Goal: Task Accomplishment & Management: Use online tool/utility

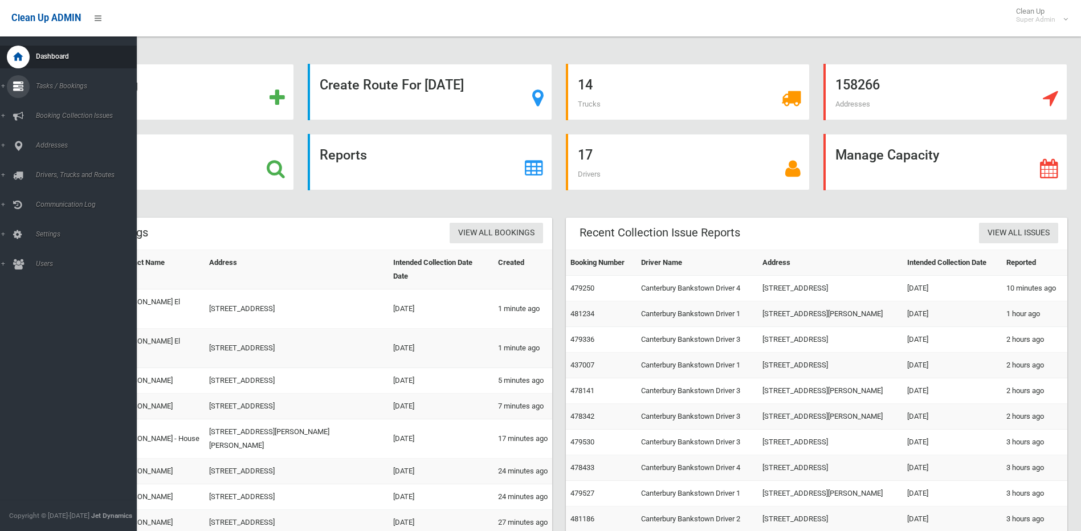
click at [6, 86] on link "Tasks / Bookings" at bounding box center [72, 86] width 145 height 23
click at [44, 167] on span "Search" at bounding box center [83, 170] width 103 height 8
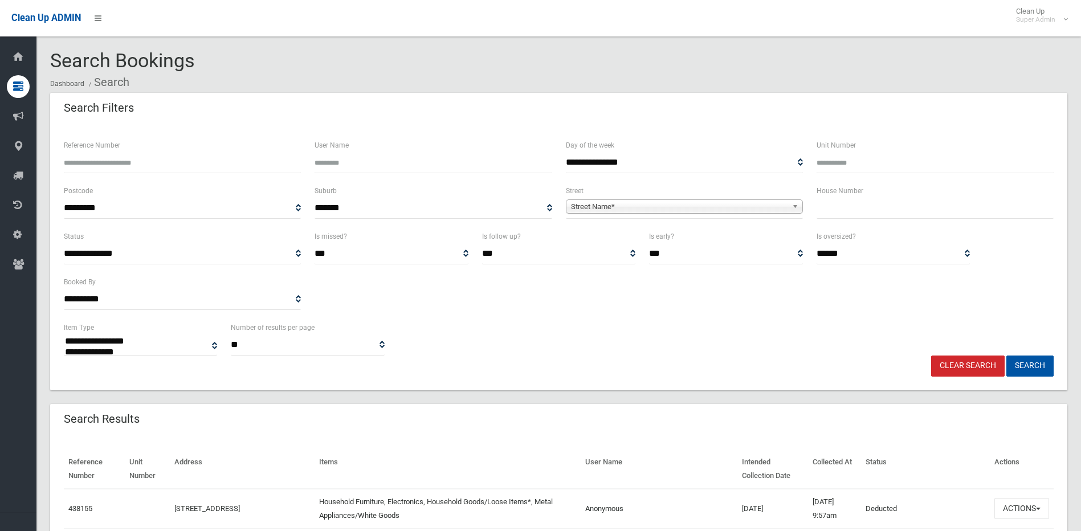
select select
click at [896, 204] on input "text" at bounding box center [935, 208] width 237 height 21
type input "*"
click at [668, 206] on span "Street Name*" at bounding box center [679, 207] width 217 height 14
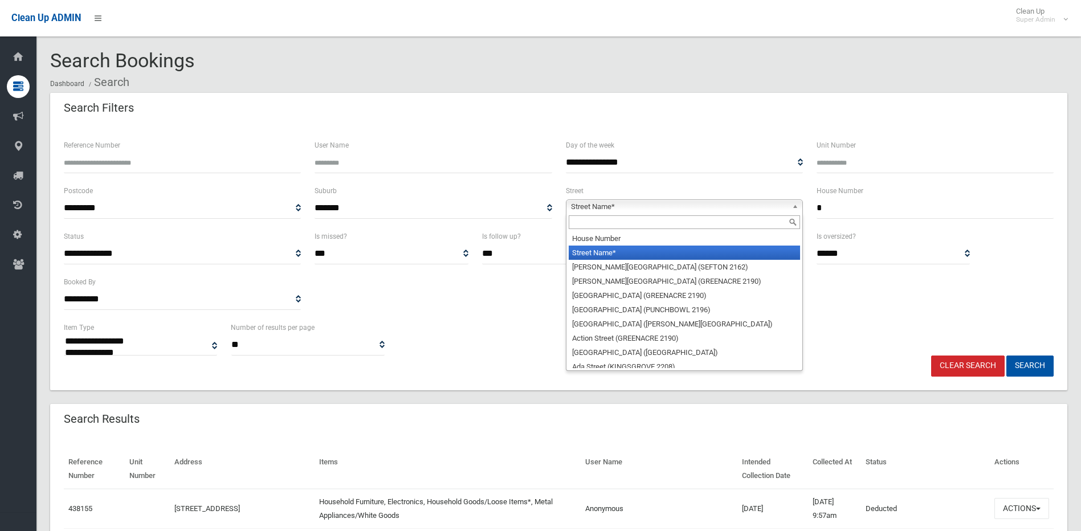
click at [614, 218] on input "text" at bounding box center [684, 222] width 231 height 14
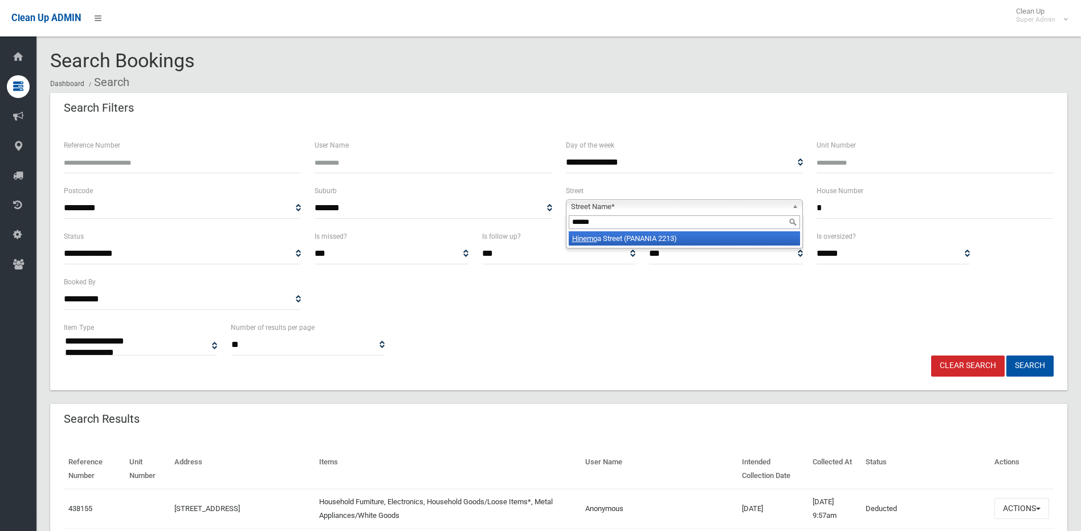
type input "******"
click at [661, 235] on li "Hinemo a Street (PANANIA 2213)" at bounding box center [684, 238] width 231 height 14
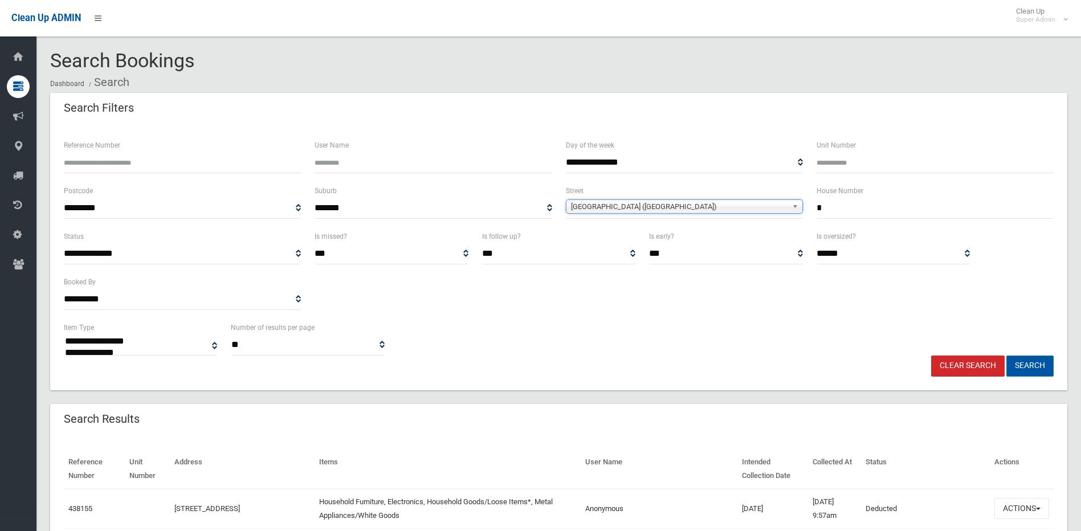
click at [1036, 367] on button "Search" at bounding box center [1030, 366] width 47 height 21
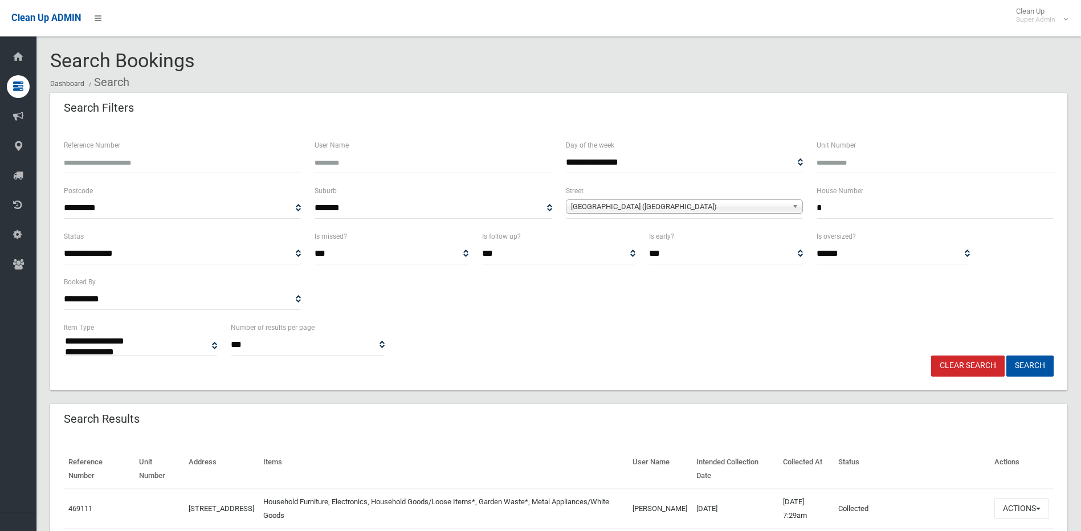
select select
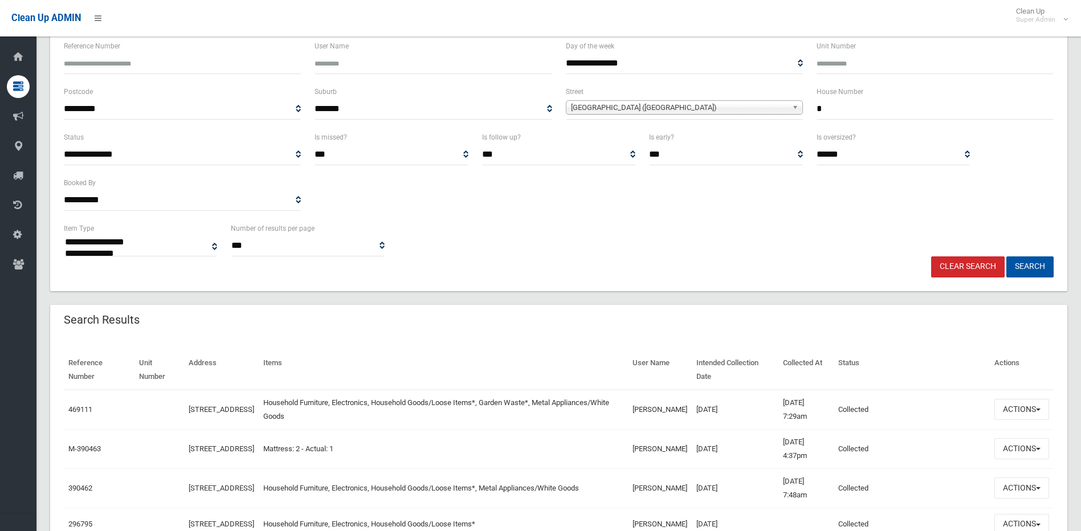
scroll to position [114, 0]
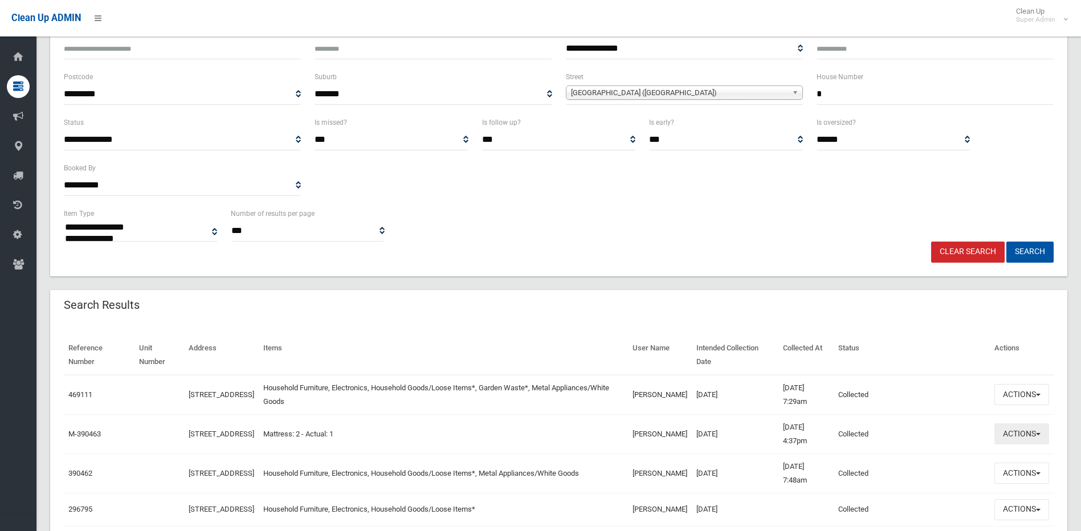
click at [1037, 430] on button "Actions" at bounding box center [1022, 434] width 55 height 21
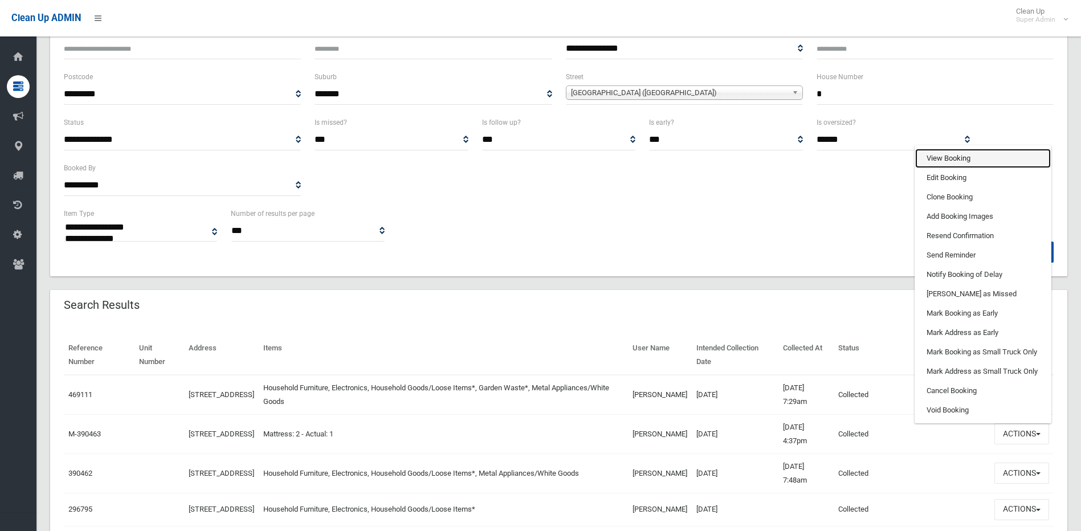
click at [968, 160] on link "View Booking" at bounding box center [983, 158] width 136 height 19
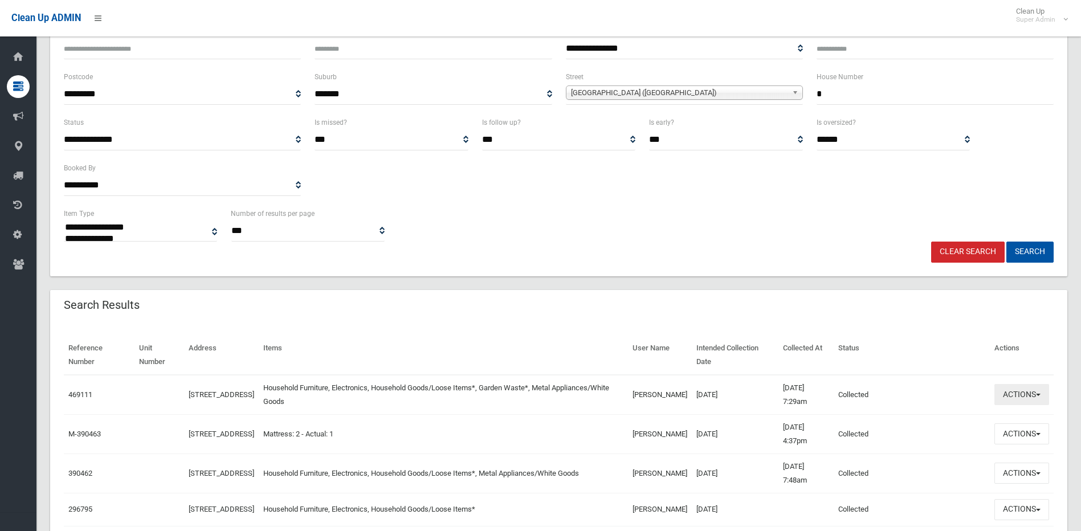
click at [1040, 392] on button "Actions" at bounding box center [1022, 394] width 55 height 21
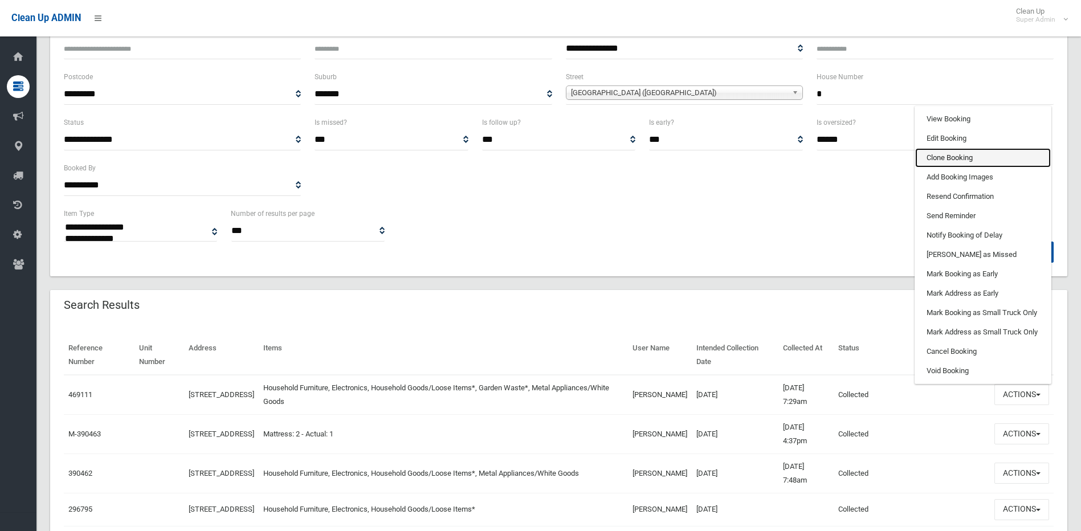
click at [940, 159] on link "Clone Booking" at bounding box center [983, 157] width 136 height 19
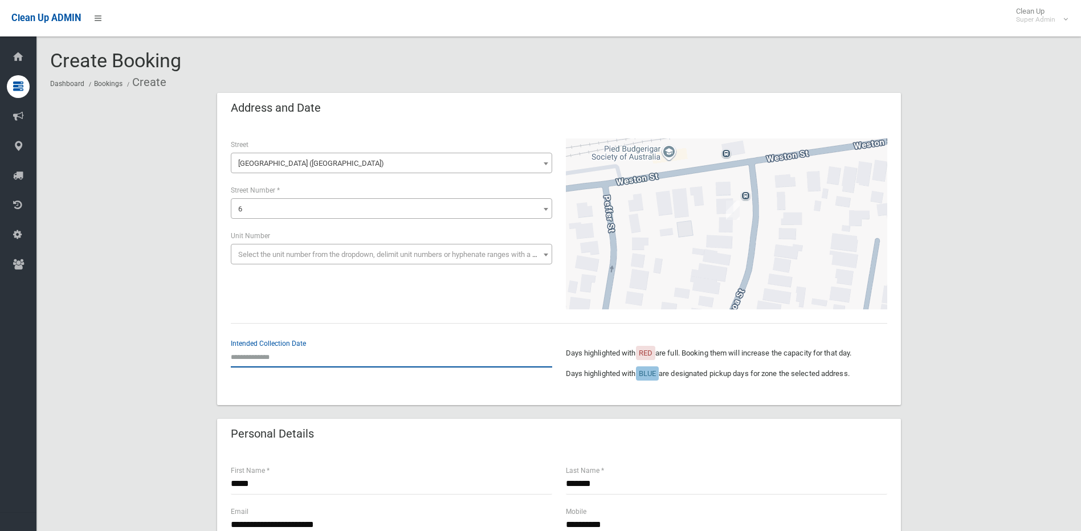
click at [289, 356] on input "text" at bounding box center [391, 357] width 321 height 21
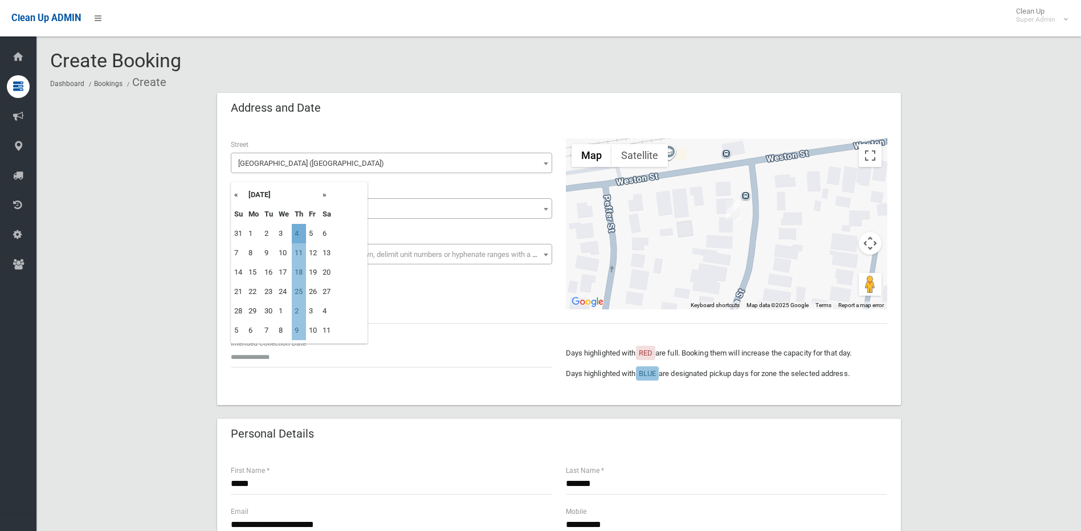
click at [298, 233] on td "4" at bounding box center [299, 233] width 14 height 19
type input "**********"
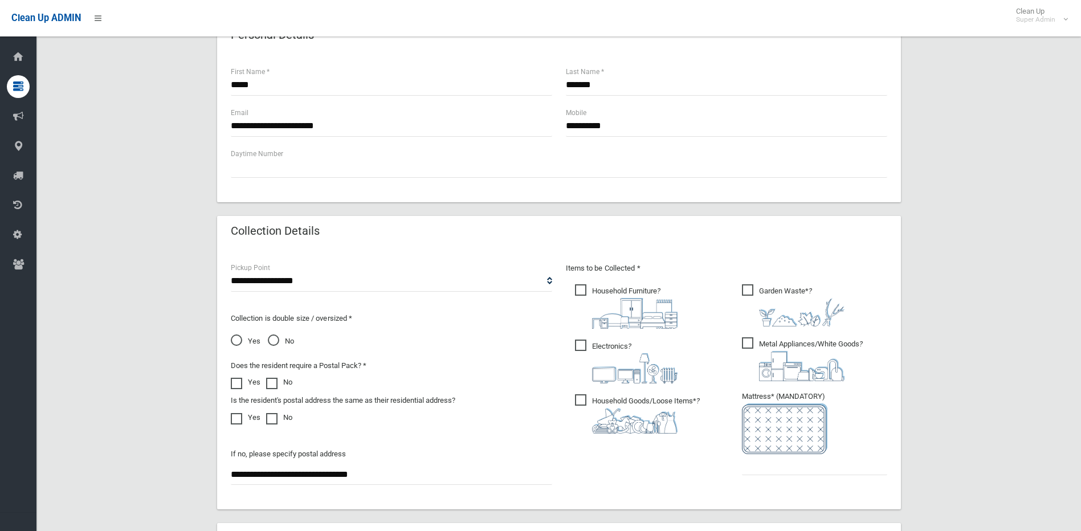
scroll to position [456, 0]
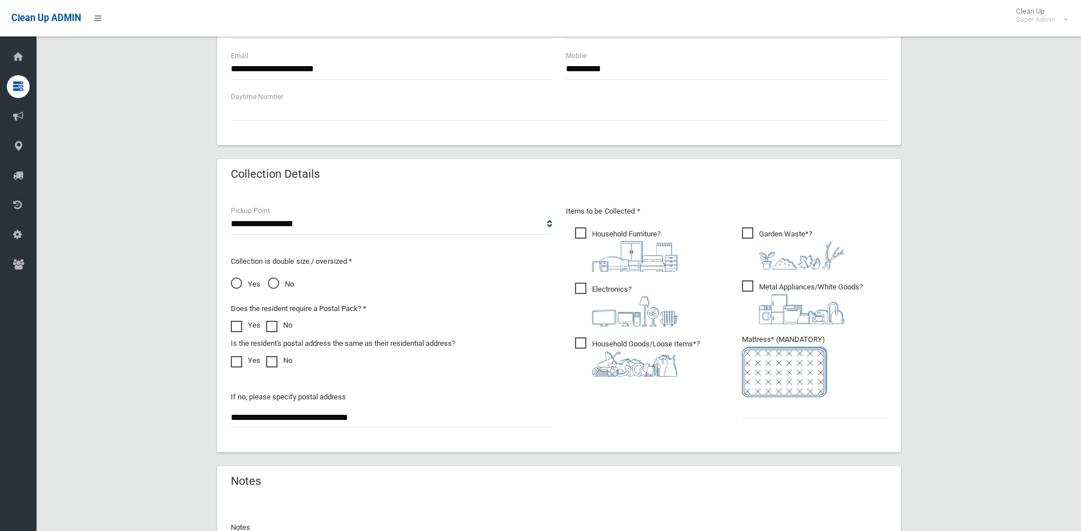
click at [739, 408] on ul "Garden Waste* ?" at bounding box center [810, 326] width 154 height 202
click at [763, 413] on input "text" at bounding box center [814, 407] width 145 height 21
type input "*"
click at [580, 284] on span "Electronics ?" at bounding box center [626, 305] width 103 height 44
click at [579, 287] on span "Electronics ?" at bounding box center [626, 305] width 103 height 44
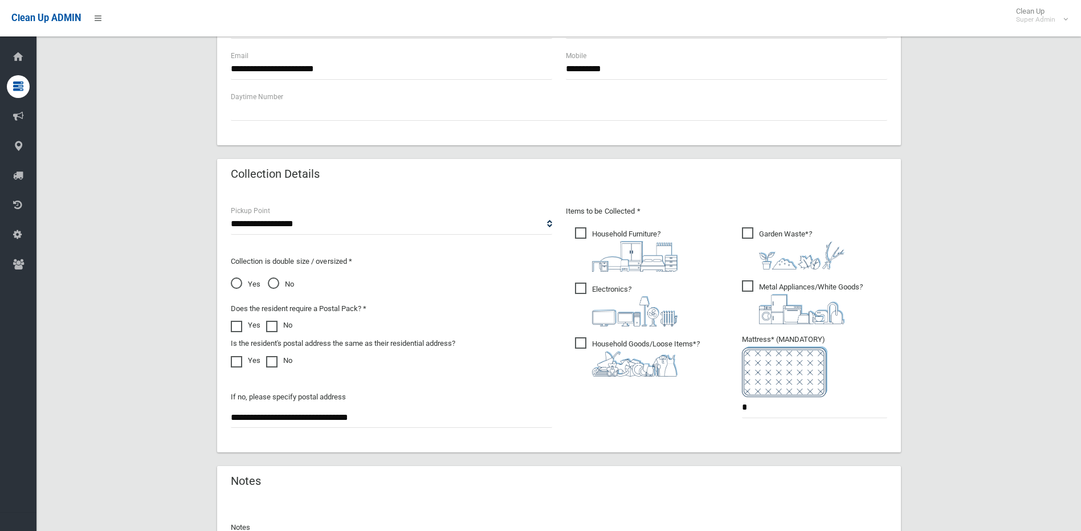
click at [744, 227] on span "Garden Waste* ?" at bounding box center [793, 248] width 103 height 42
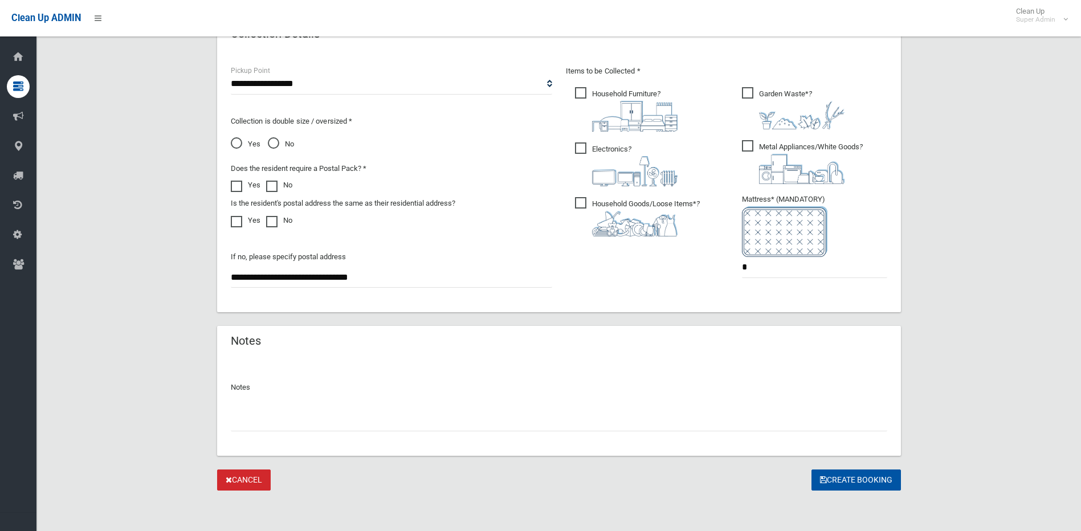
scroll to position [597, 0]
click at [852, 474] on button "Create Booking" at bounding box center [856, 479] width 89 height 21
